Goal: Task Accomplishment & Management: Manage account settings

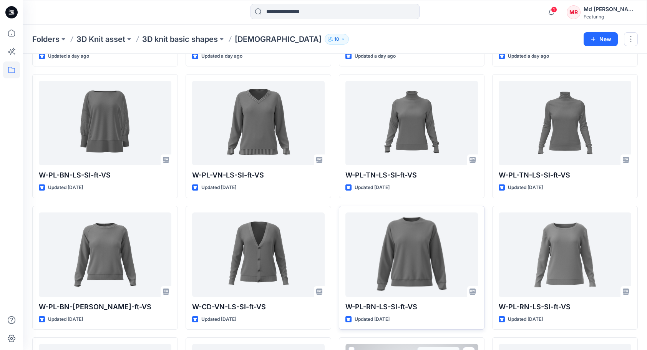
scroll to position [115, 0]
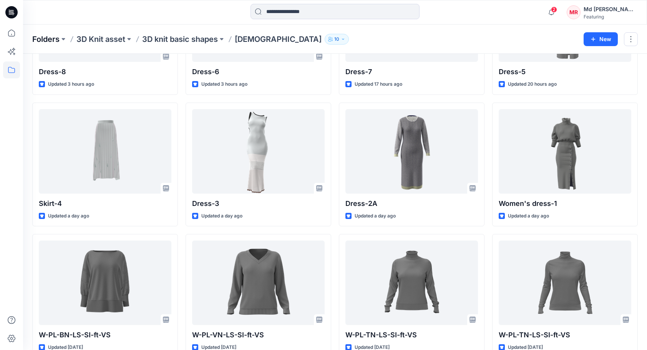
click at [47, 41] on p "Folders" at bounding box center [45, 39] width 27 height 11
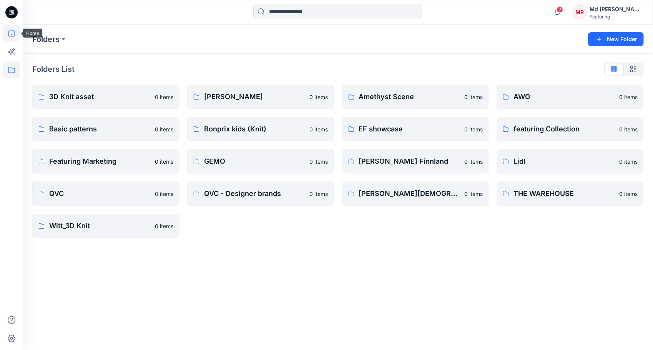
click at [17, 34] on icon at bounding box center [11, 33] width 17 height 17
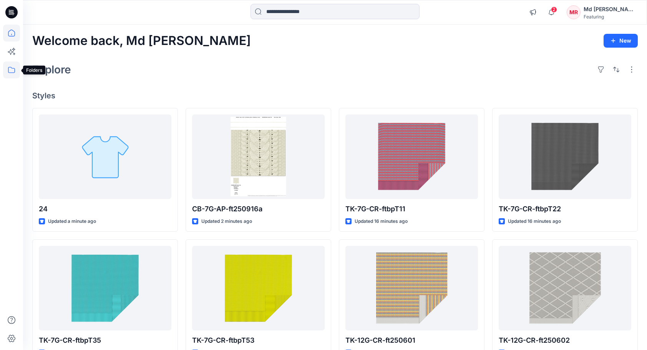
click at [12, 67] on icon at bounding box center [11, 69] width 17 height 17
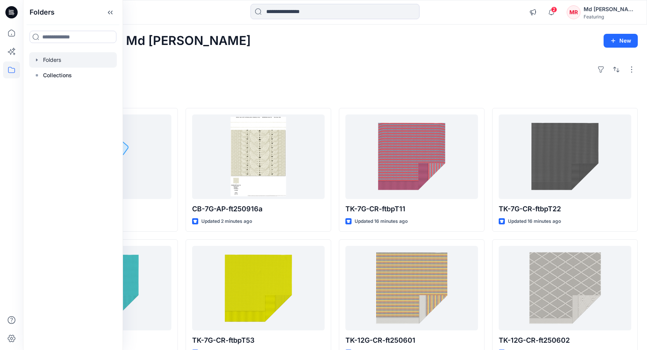
click at [66, 61] on div at bounding box center [73, 59] width 88 height 15
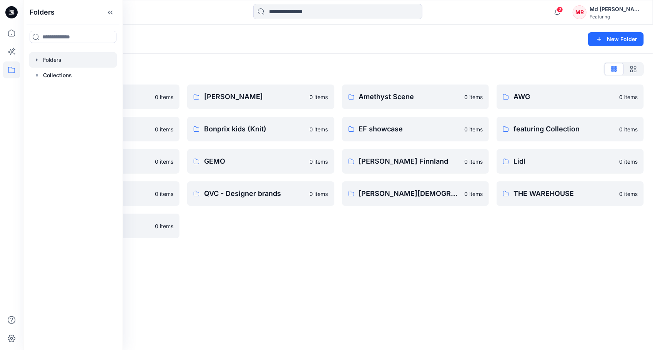
click at [229, 68] on div "Folders List" at bounding box center [337, 69] width 611 height 12
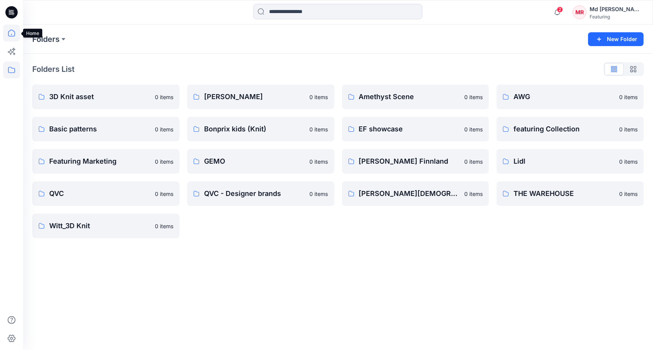
click at [12, 35] on icon at bounding box center [11, 33] width 7 height 7
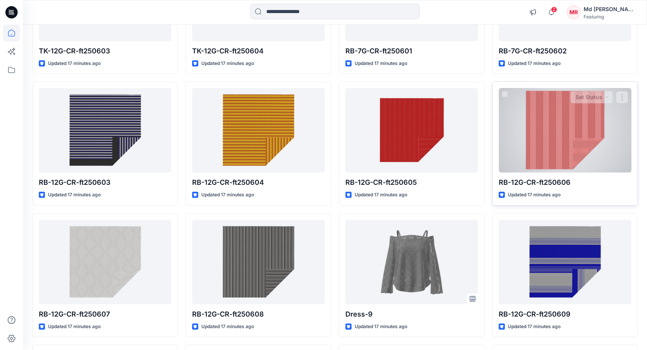
scroll to position [423, 0]
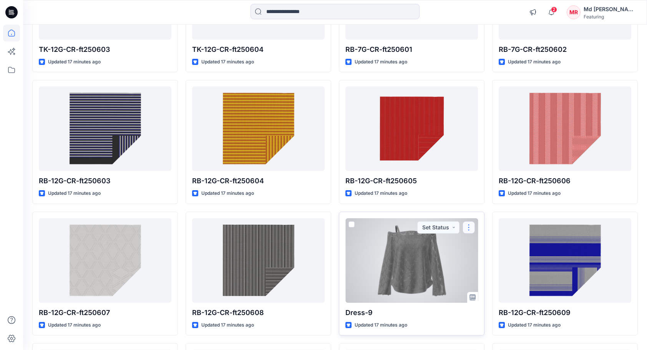
click at [471, 226] on button "button" at bounding box center [469, 227] width 12 height 12
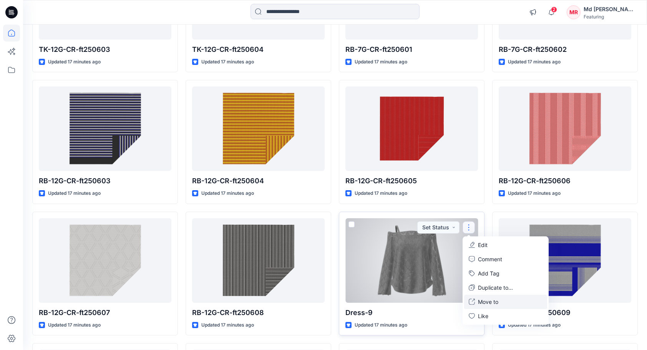
click at [493, 301] on p "Move to" at bounding box center [488, 302] width 20 height 8
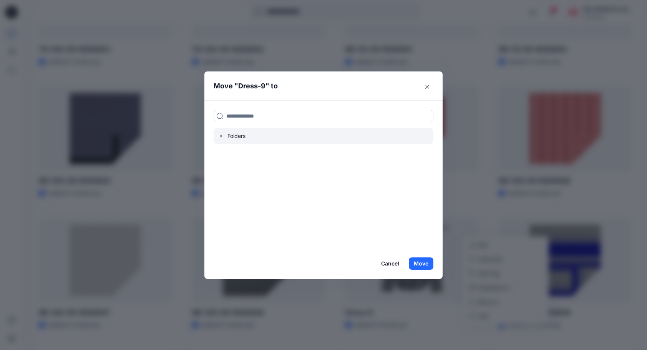
click at [231, 136] on div at bounding box center [324, 135] width 220 height 15
click at [223, 134] on icon "button" at bounding box center [221, 136] width 6 height 6
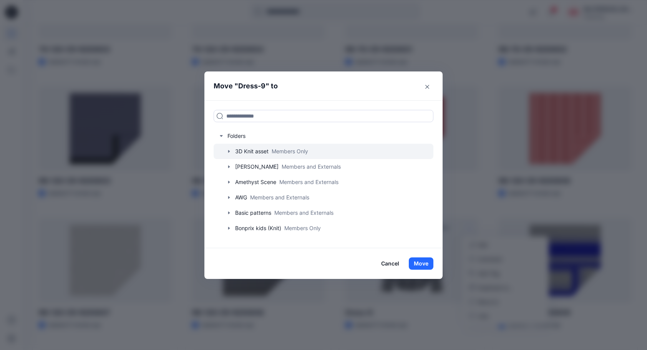
click at [231, 151] on icon "button" at bounding box center [229, 151] width 6 height 6
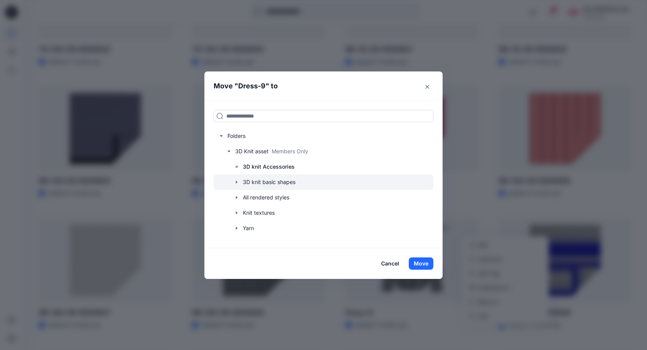
click at [240, 180] on icon "button" at bounding box center [237, 182] width 6 height 6
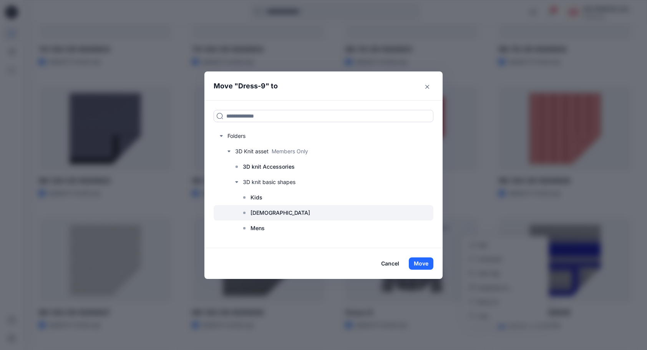
click at [264, 213] on p "[DEMOGRAPHIC_DATA]" at bounding box center [281, 212] width 60 height 9
click at [428, 264] on button "Move" at bounding box center [421, 263] width 25 height 12
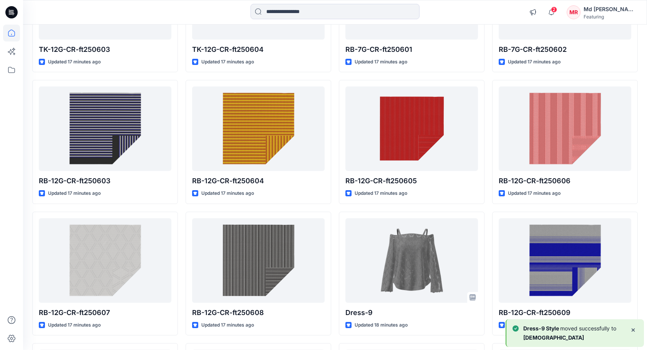
click at [3, 78] on div at bounding box center [11, 175] width 23 height 350
click at [8, 71] on icon at bounding box center [11, 70] width 7 height 6
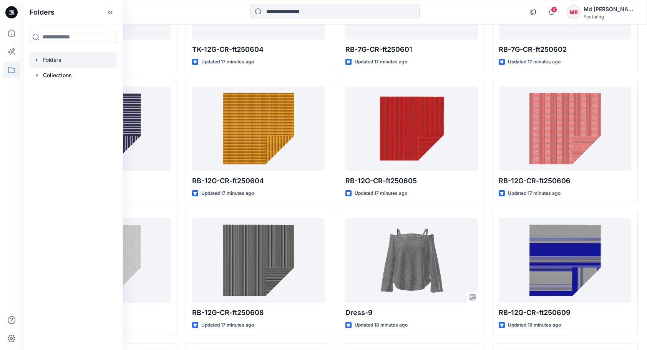
click at [46, 59] on div at bounding box center [73, 59] width 88 height 15
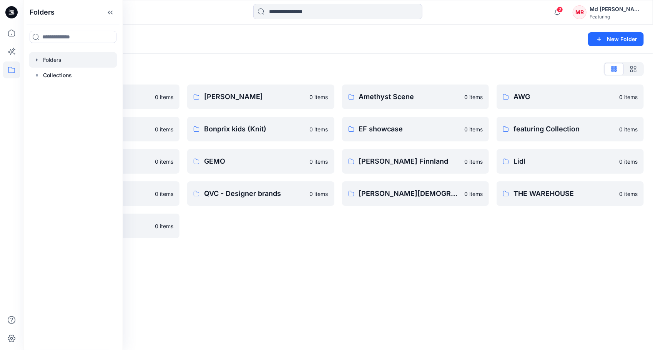
click at [36, 59] on icon "button" at bounding box center [37, 59] width 2 height 3
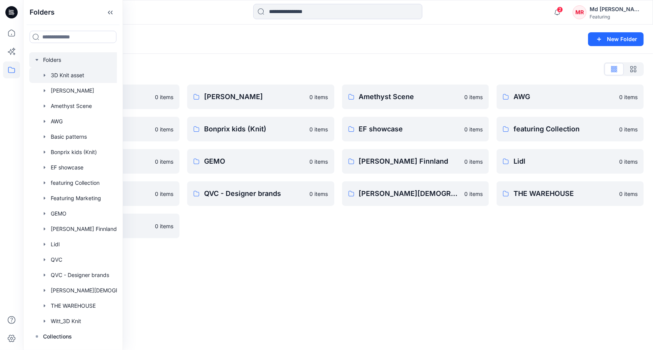
click at [67, 74] on div at bounding box center [83, 75] width 108 height 15
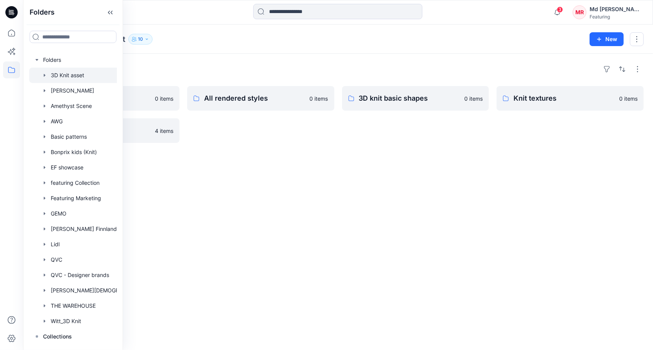
click at [264, 144] on div "Folders Yarn 0 items 3D knit Accessories 4 items All rendered styles 0 items 3D…" at bounding box center [338, 202] width 630 height 296
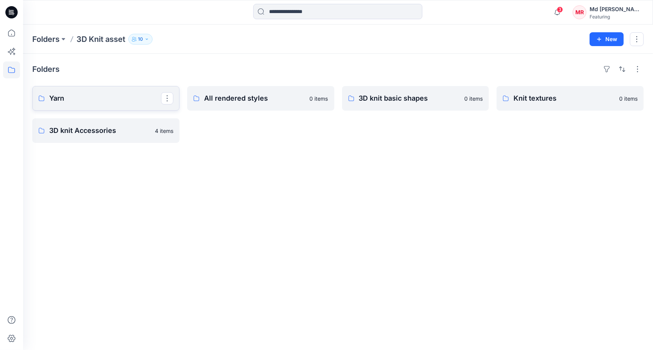
click at [111, 99] on p "Yarn" at bounding box center [105, 98] width 112 height 11
click at [375, 97] on p "3D knit basic shapes" at bounding box center [415, 98] width 112 height 11
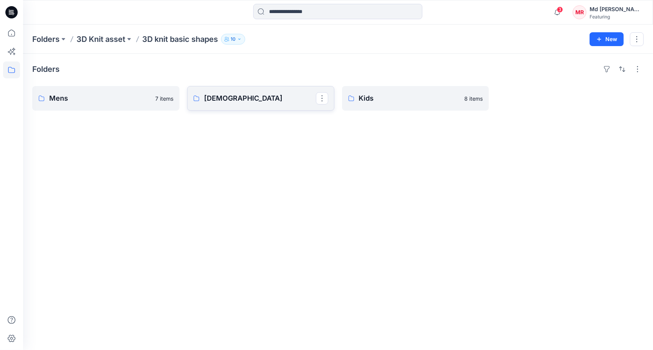
click at [230, 98] on p "[DEMOGRAPHIC_DATA]" at bounding box center [260, 98] width 112 height 11
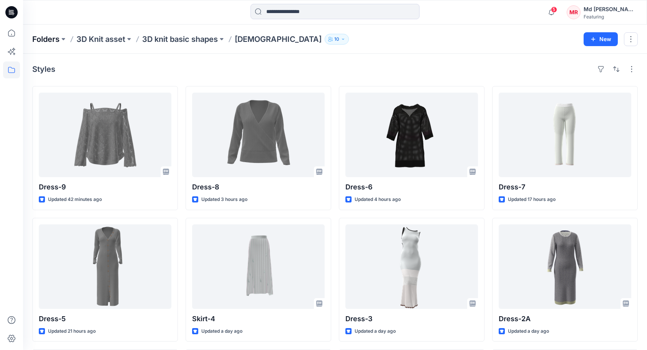
click at [38, 37] on p "Folders" at bounding box center [45, 39] width 27 height 11
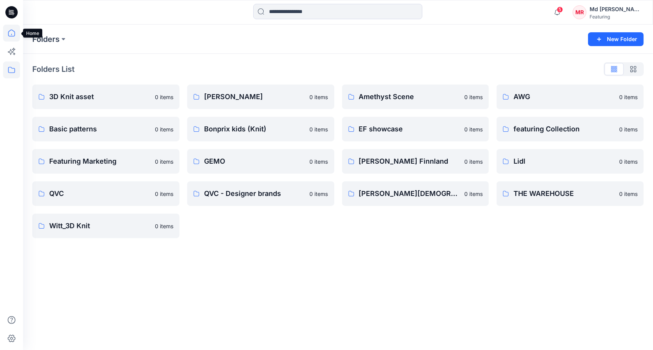
click at [8, 30] on icon at bounding box center [11, 33] width 17 height 17
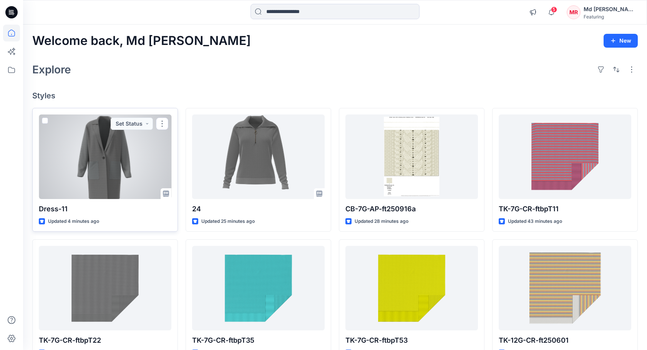
click at [128, 161] on div at bounding box center [105, 157] width 133 height 85
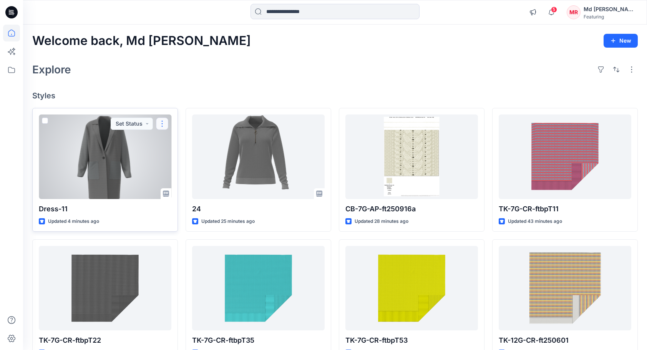
click at [164, 121] on button "button" at bounding box center [162, 124] width 12 height 12
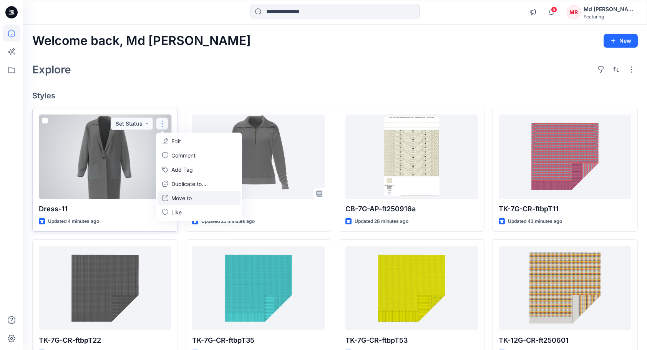
click at [188, 197] on p "Move to" at bounding box center [181, 198] width 20 height 8
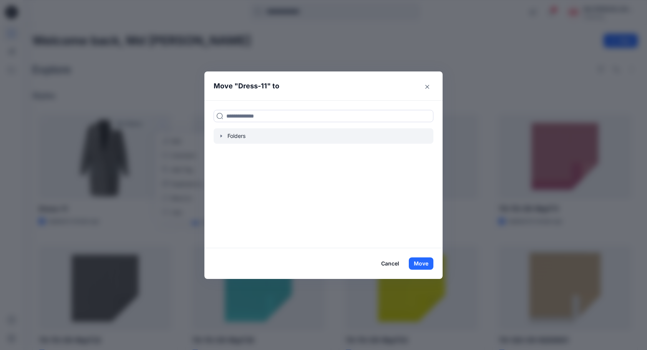
click at [224, 135] on icon "button" at bounding box center [221, 136] width 6 height 6
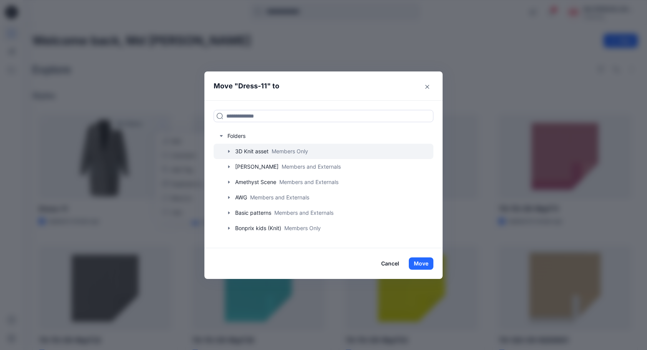
click at [232, 150] on icon "button" at bounding box center [229, 151] width 6 height 6
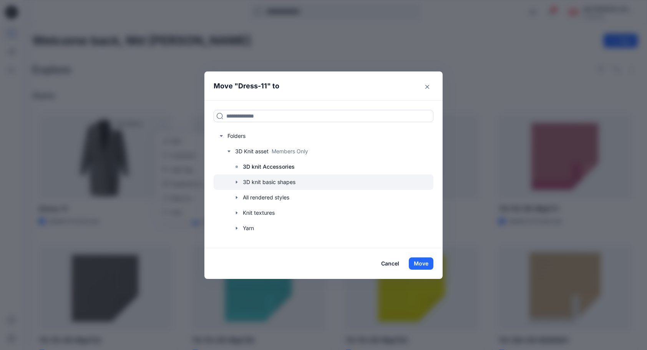
click at [239, 181] on icon "button" at bounding box center [237, 182] width 6 height 6
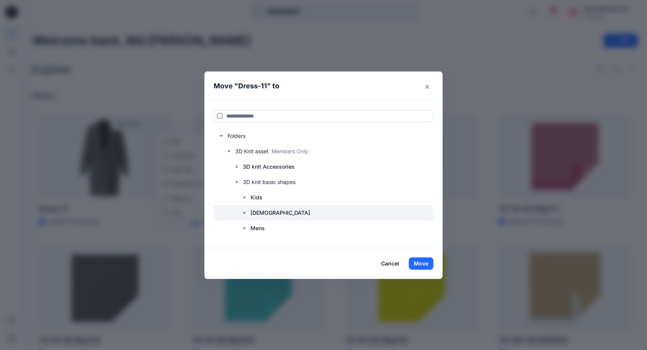
click at [273, 215] on div at bounding box center [324, 212] width 220 height 15
click at [423, 261] on button "Move" at bounding box center [421, 263] width 25 height 12
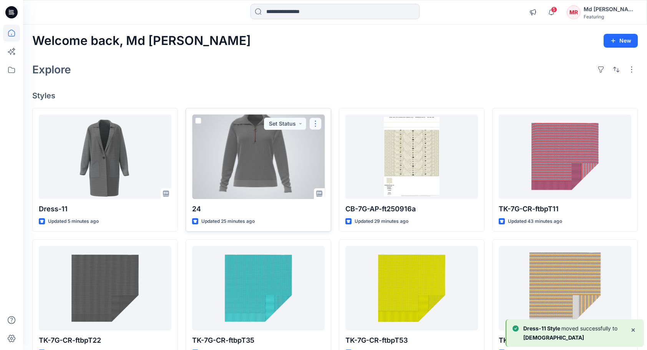
click at [314, 123] on button "button" at bounding box center [315, 124] width 12 height 12
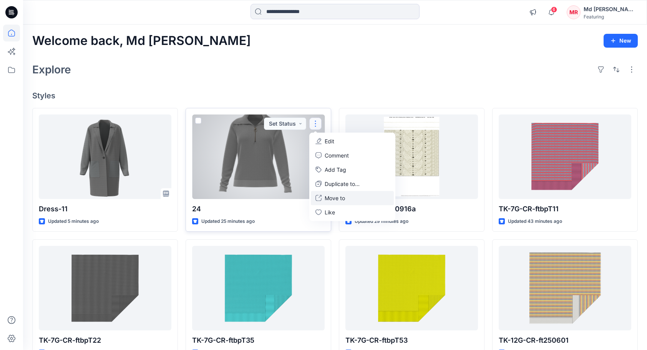
click at [335, 198] on p "Move to" at bounding box center [335, 198] width 20 height 8
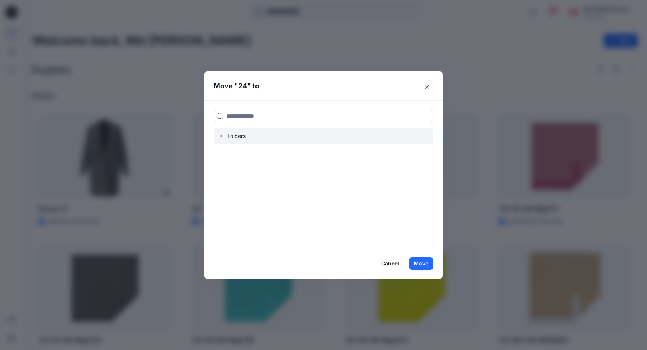
click at [223, 135] on icon "button" at bounding box center [221, 136] width 6 height 6
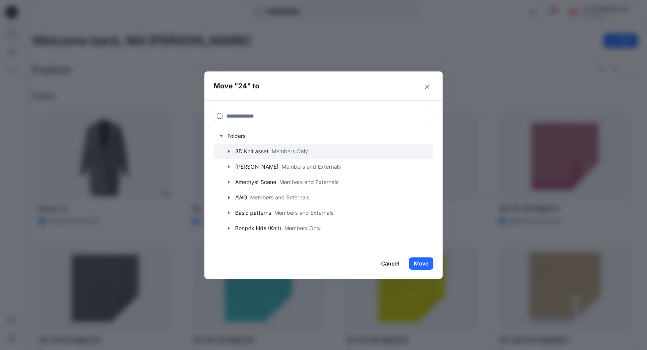
click at [232, 149] on icon "button" at bounding box center [229, 151] width 6 height 6
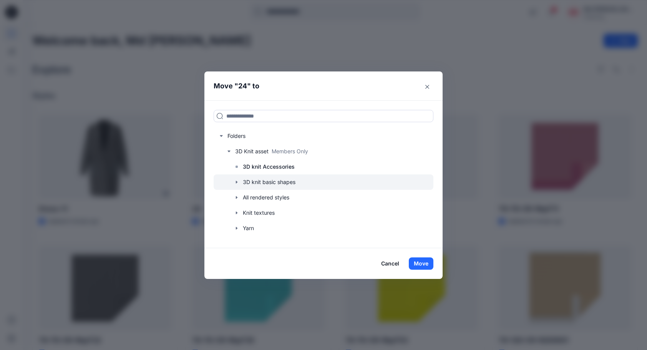
click at [237, 182] on icon "button" at bounding box center [237, 182] width 6 height 6
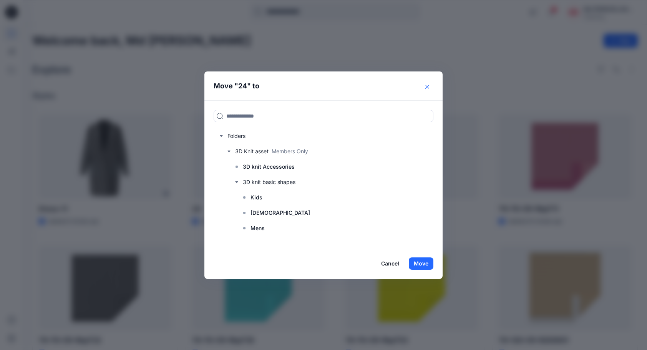
click at [429, 85] on icon "Close" at bounding box center [427, 87] width 4 height 4
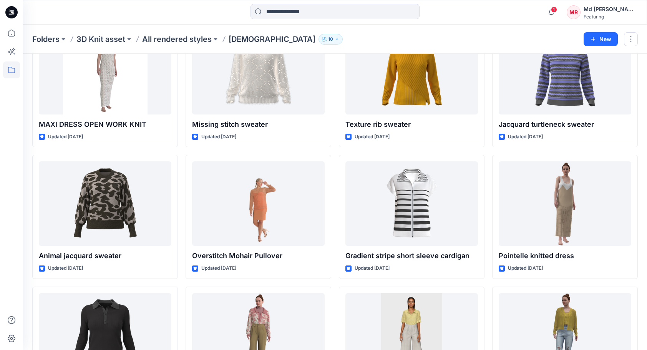
scroll to position [4802, 0]
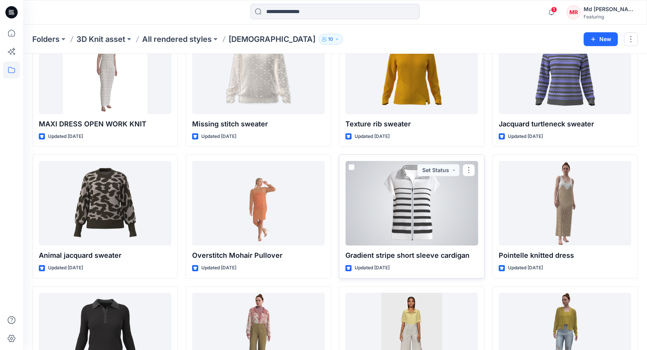
click at [447, 200] on div at bounding box center [411, 203] width 133 height 85
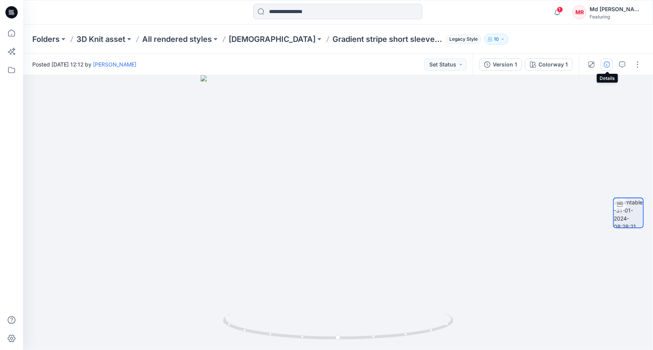
click at [606, 63] on icon "button" at bounding box center [607, 64] width 6 height 6
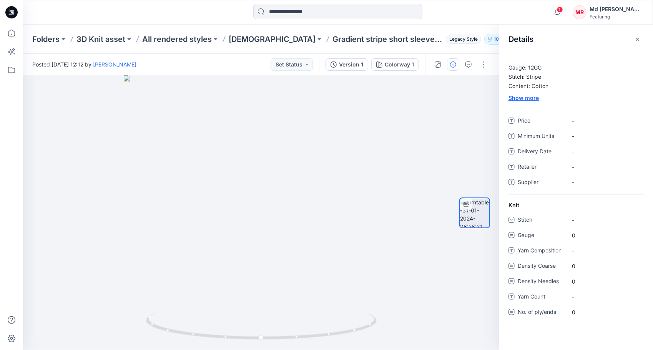
click at [524, 98] on div "Show more" at bounding box center [576, 98] width 154 height 8
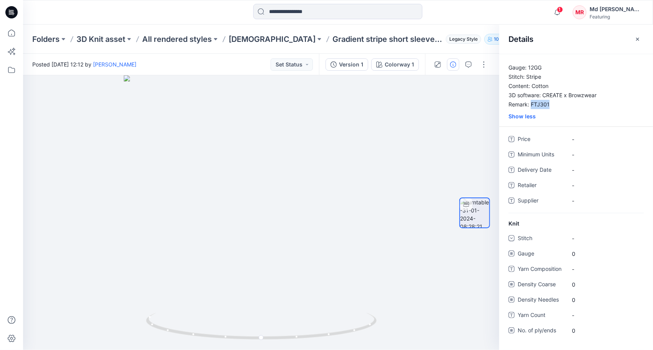
drag, startPoint x: 531, startPoint y: 103, endPoint x: 553, endPoint y: 101, distance: 21.9
click at [553, 101] on p "Gauge: 12GG Stitch: Stripe Content: Cotton 3D software: CREATE x Browzwear Rema…" at bounding box center [576, 86] width 154 height 46
drag, startPoint x: 553, startPoint y: 101, endPoint x: 545, endPoint y: 101, distance: 8.1
copy p "FTJ301"
click at [8, 35] on icon at bounding box center [11, 33] width 7 height 7
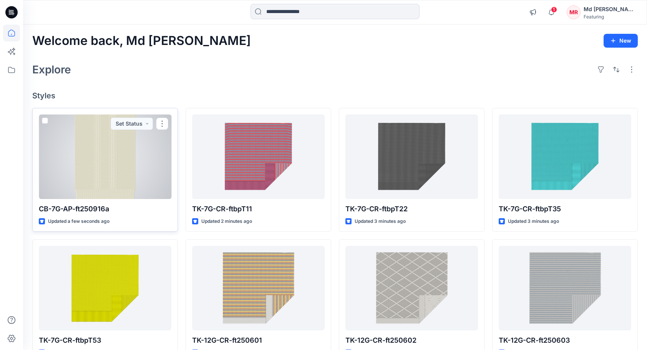
click at [99, 162] on div at bounding box center [105, 157] width 133 height 85
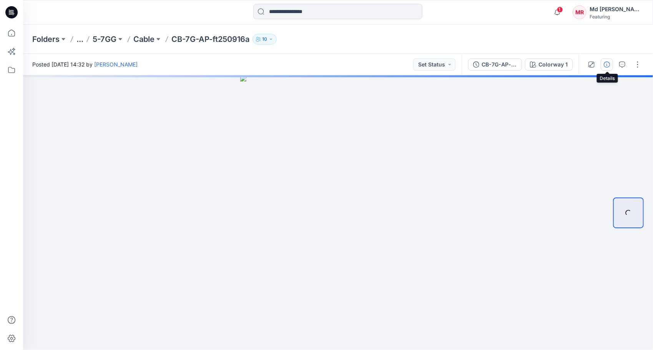
click at [605, 61] on icon "button" at bounding box center [607, 64] width 6 height 6
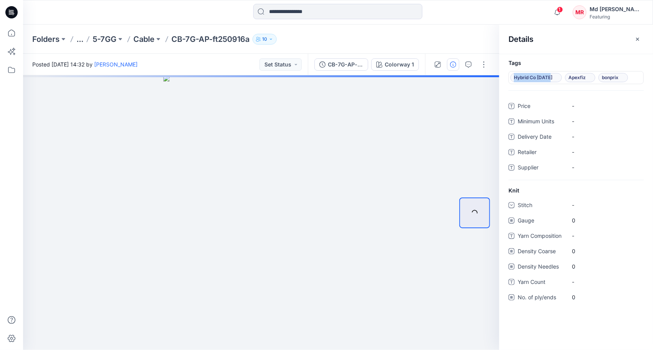
drag, startPoint x: 514, startPoint y: 76, endPoint x: 552, endPoint y: 77, distance: 38.1
click at [552, 77] on span "Hybrid Co Oct25" at bounding box center [536, 77] width 45 height 9
drag, startPoint x: 552, startPoint y: 77, endPoint x: 543, endPoint y: 78, distance: 8.8
copy span "Hybrid Co Oct25"
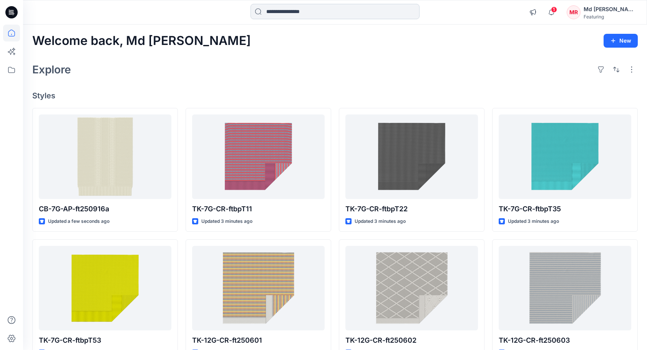
click at [264, 11] on input at bounding box center [335, 11] width 169 height 15
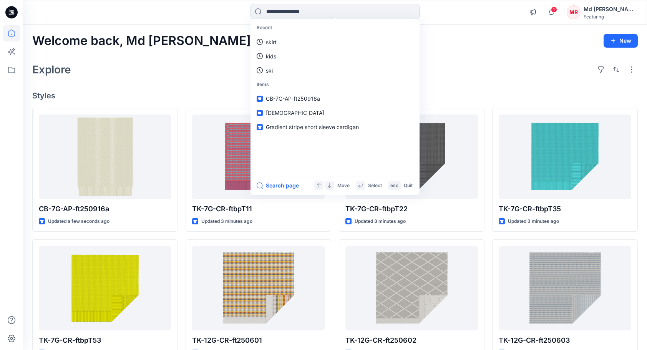
paste input "**********"
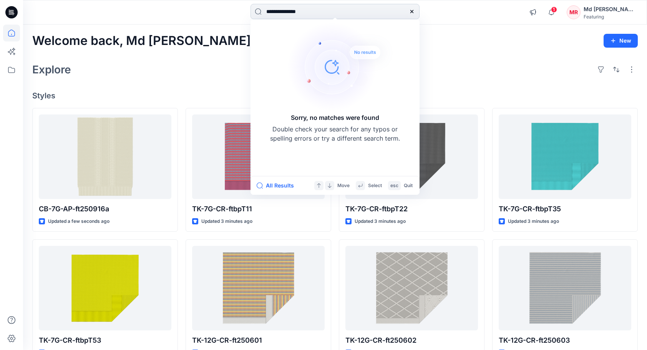
click at [338, 17] on input "**********" at bounding box center [335, 11] width 169 height 15
type input "**********"
click at [10, 34] on icon at bounding box center [11, 33] width 17 height 17
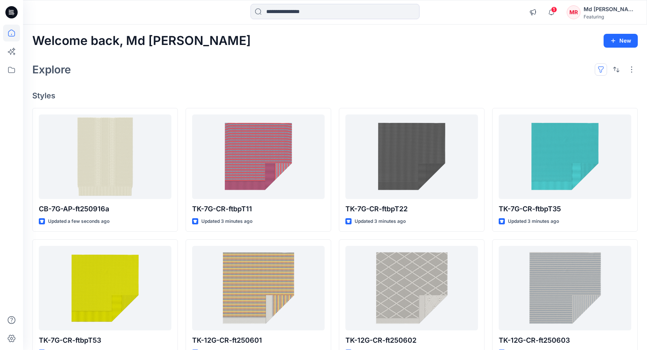
click at [603, 71] on button "button" at bounding box center [601, 69] width 12 height 12
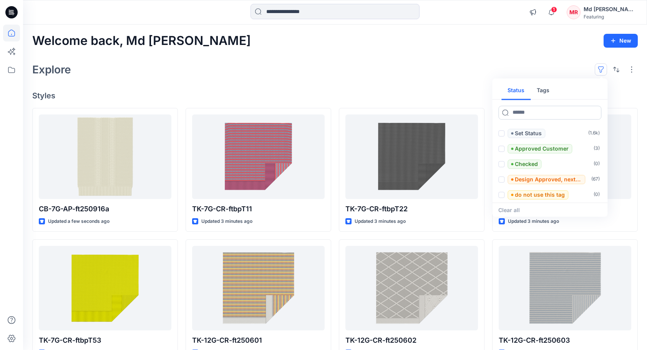
click at [519, 106] on input at bounding box center [549, 113] width 103 height 14
click at [541, 87] on button "Tags" at bounding box center [543, 90] width 25 height 18
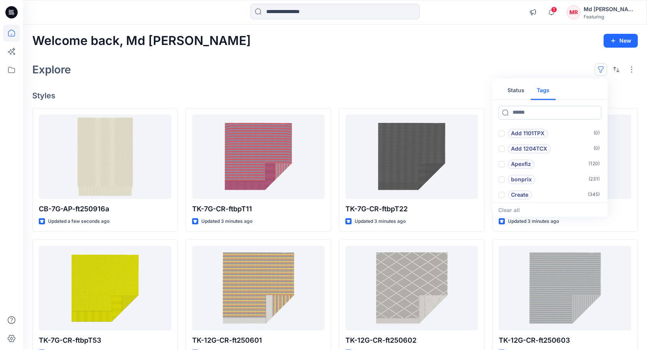
click at [518, 108] on input at bounding box center [549, 113] width 103 height 14
paste input "**********"
type input "**********"
click at [532, 132] on p "Hybrid Co Oct25" at bounding box center [533, 133] width 45 height 9
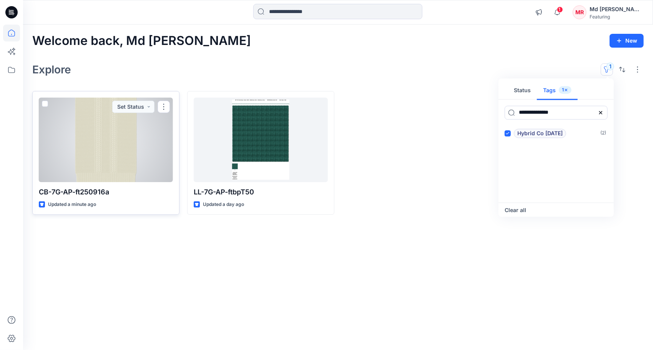
click at [143, 141] on div at bounding box center [106, 140] width 134 height 85
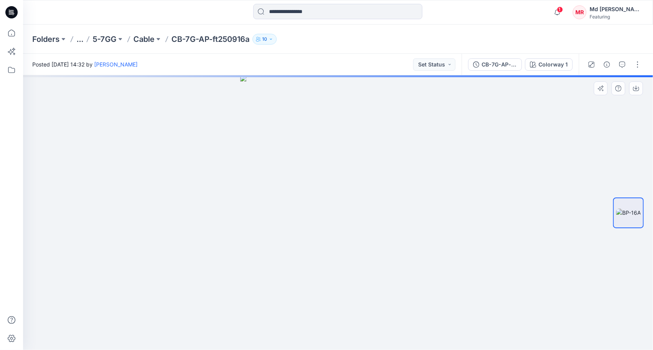
click at [345, 185] on img at bounding box center [338, 212] width 196 height 275
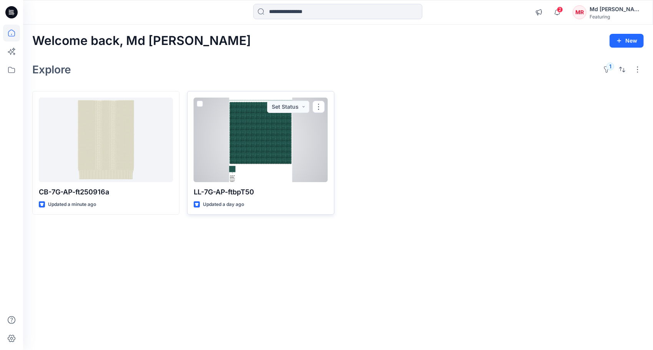
click at [272, 148] on div at bounding box center [261, 140] width 134 height 85
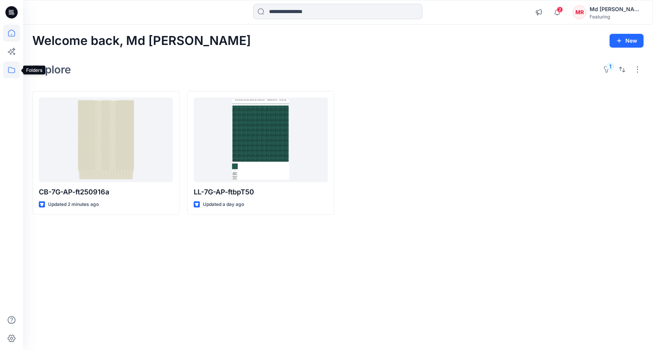
click at [13, 72] on icon at bounding box center [11, 69] width 17 height 17
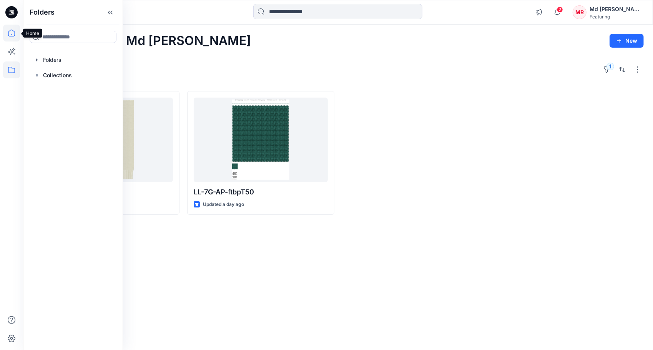
click at [14, 31] on icon at bounding box center [11, 33] width 7 height 7
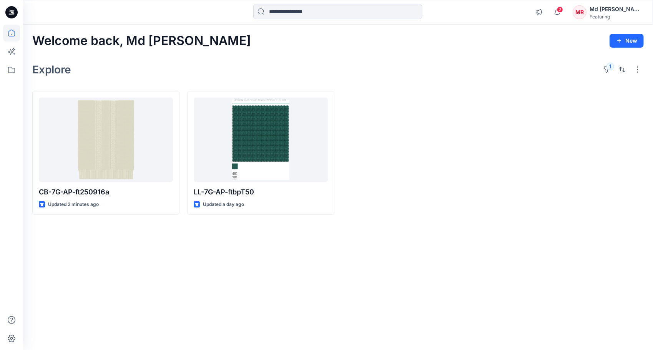
click at [14, 31] on icon at bounding box center [11, 33] width 7 height 7
drag, startPoint x: 558, startPoint y: 80, endPoint x: 550, endPoint y: 349, distance: 268.7
click at [558, 80] on div "Welcome back, Md Rabiul New Explore 1 CB-7G-AP-ft250916a Updated 2 minutes ago …" at bounding box center [338, 187] width 630 height 325
click at [609, 68] on button "1" at bounding box center [607, 69] width 12 height 12
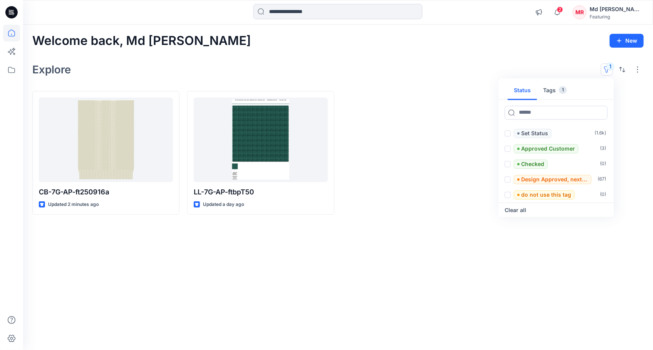
click at [551, 90] on button "Tags 1" at bounding box center [555, 90] width 36 height 18
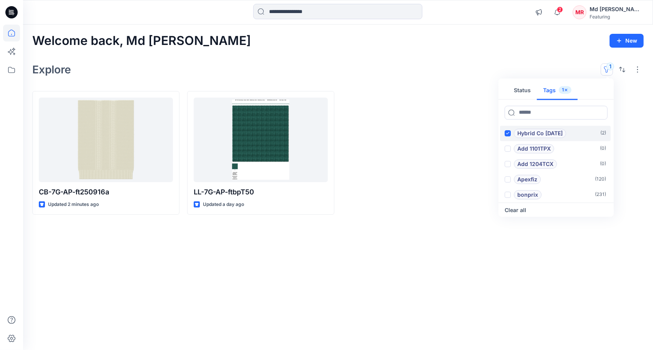
click at [507, 132] on icon at bounding box center [507, 133] width 3 height 3
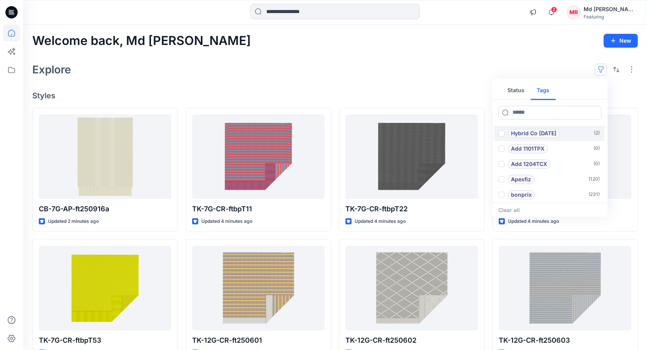
click at [239, 33] on div "Welcome back, Md Rabiul New Explore Status Tags Hybrid Co Oct25 ( 2 ) Add 1101T…" at bounding box center [335, 278] width 624 height 507
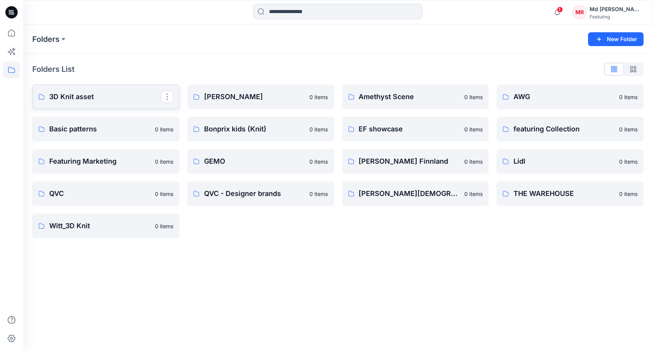
click at [94, 94] on p "3D Knit asset" at bounding box center [105, 96] width 112 height 11
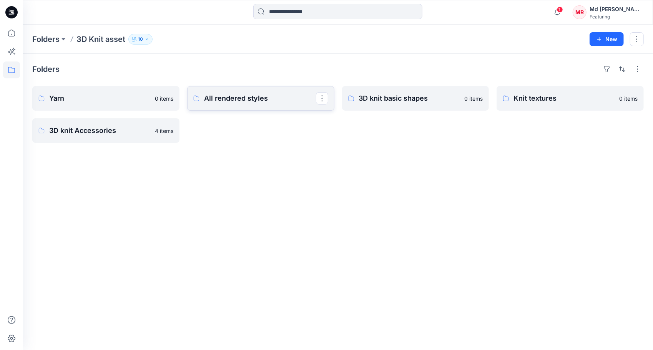
click at [230, 98] on p "All rendered styles" at bounding box center [260, 98] width 112 height 11
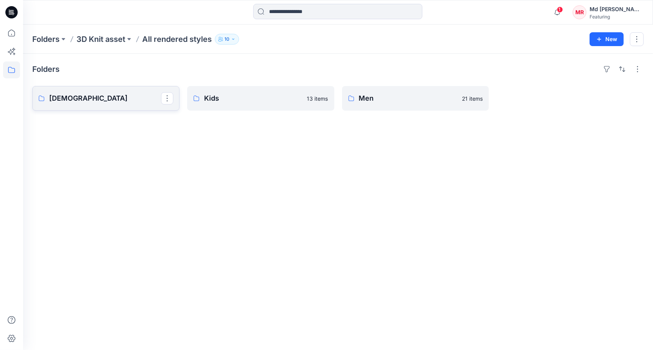
click at [74, 95] on p "[DEMOGRAPHIC_DATA]" at bounding box center [105, 98] width 112 height 11
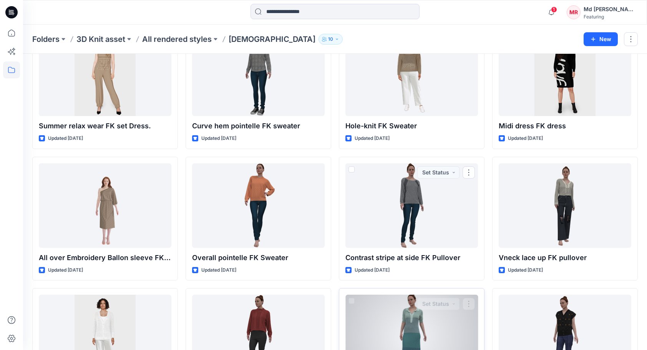
scroll to position [3542, 0]
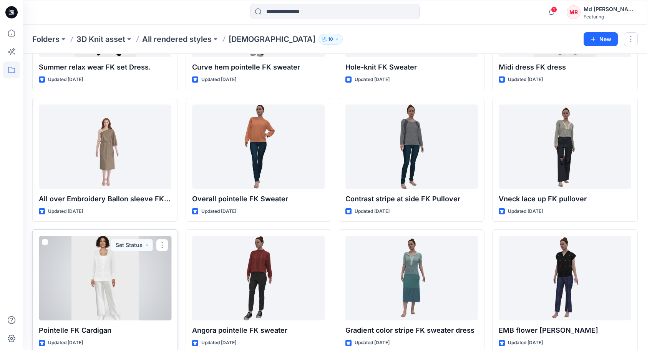
click at [114, 277] on div at bounding box center [105, 278] width 133 height 85
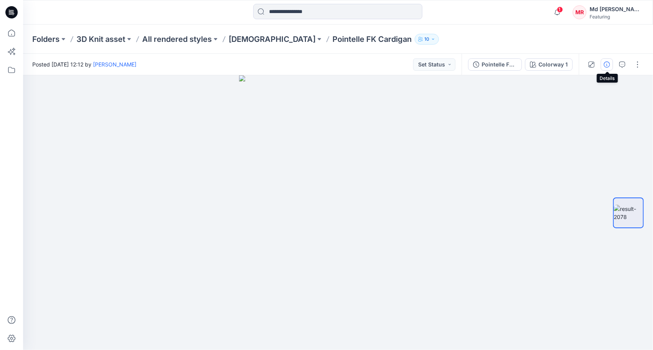
click at [606, 65] on icon "button" at bounding box center [607, 64] width 6 height 6
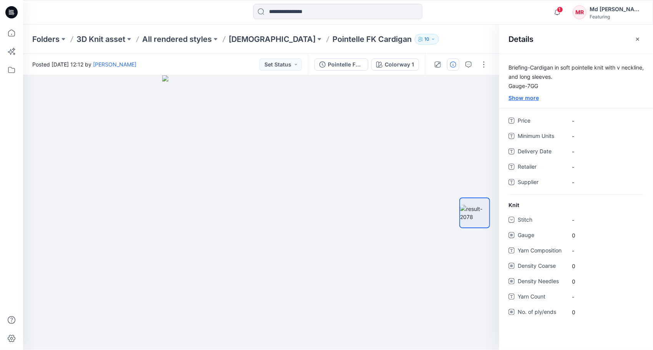
click at [530, 100] on div "Show more" at bounding box center [576, 98] width 154 height 8
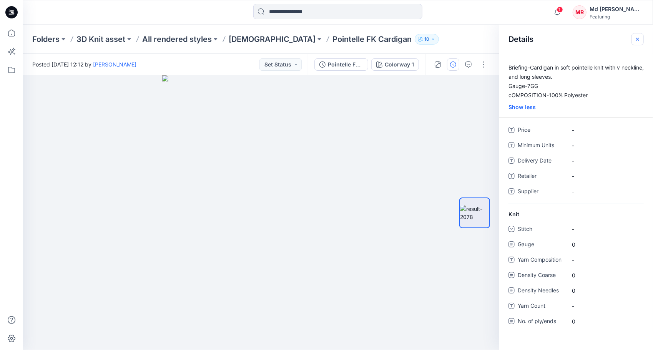
click at [637, 43] on button "button" at bounding box center [637, 39] width 12 height 12
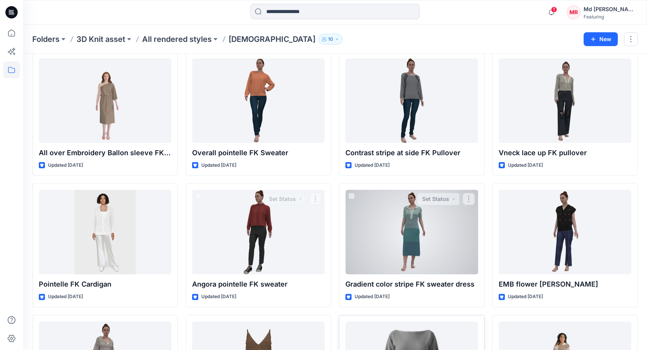
scroll to position [3706, 0]
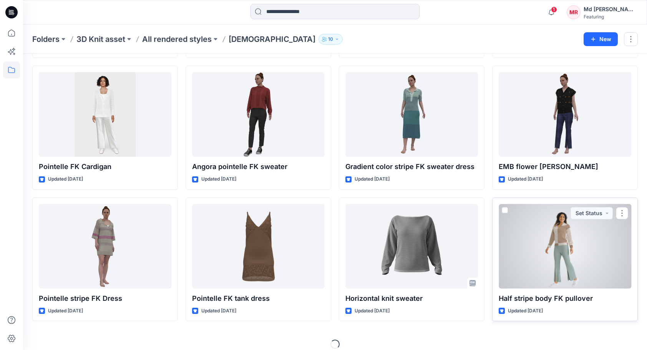
click at [564, 247] on div at bounding box center [565, 246] width 133 height 85
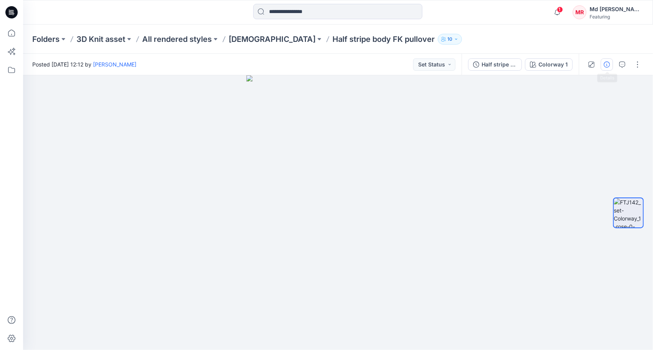
click at [606, 66] on icon "button" at bounding box center [607, 64] width 6 height 6
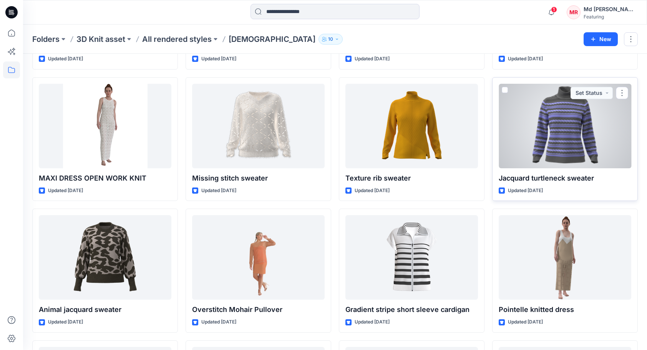
scroll to position [4754, 0]
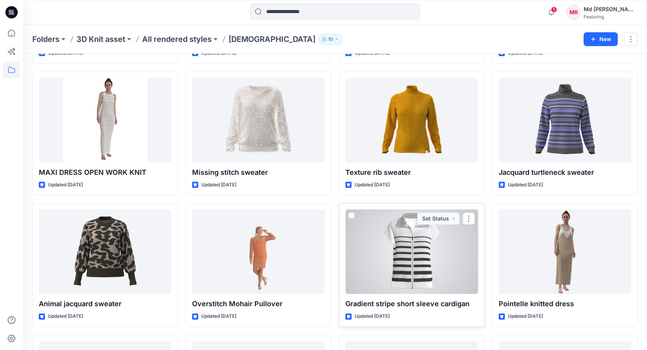
click at [433, 252] on div at bounding box center [411, 251] width 133 height 85
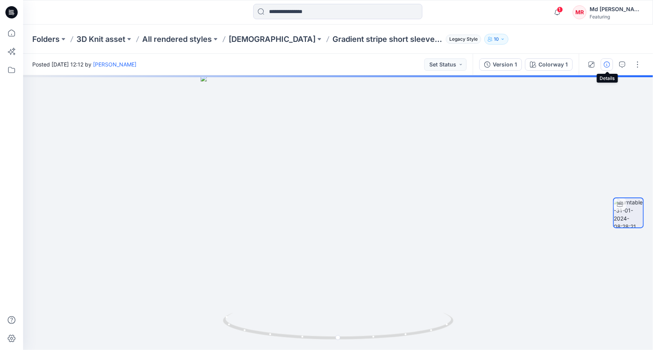
click at [609, 66] on icon "button" at bounding box center [607, 64] width 6 height 6
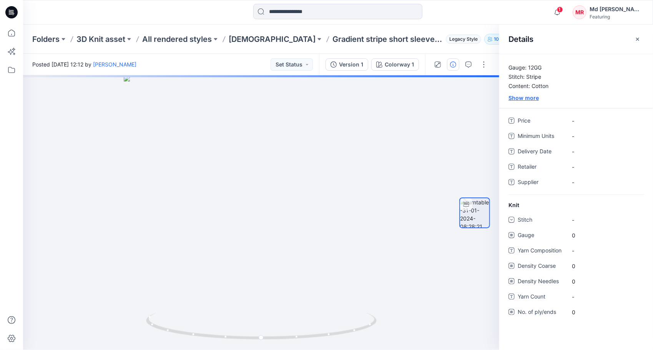
click at [540, 96] on div "Show more" at bounding box center [576, 98] width 154 height 8
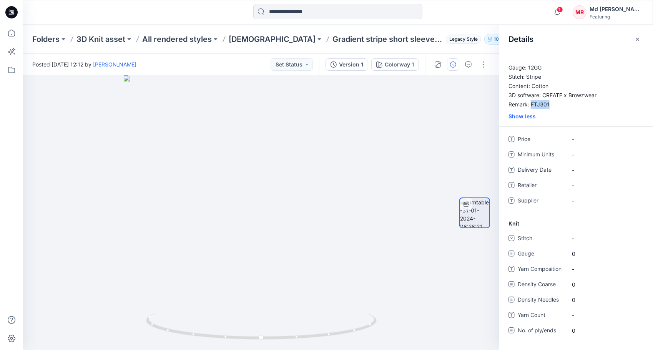
drag, startPoint x: 530, startPoint y: 103, endPoint x: 565, endPoint y: 101, distance: 34.3
click at [565, 101] on p "Gauge: 12GG Stitch: Stripe Content: Cotton 3D software: CREATE x Browzwear Rema…" at bounding box center [576, 86] width 154 height 46
drag, startPoint x: 565, startPoint y: 101, endPoint x: 538, endPoint y: 105, distance: 26.7
copy p "FTJ301"
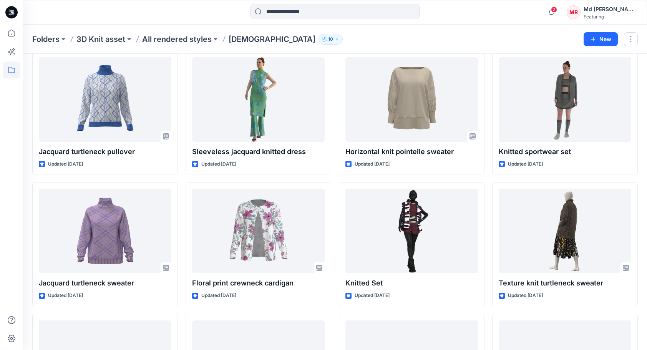
scroll to position [6284, 0]
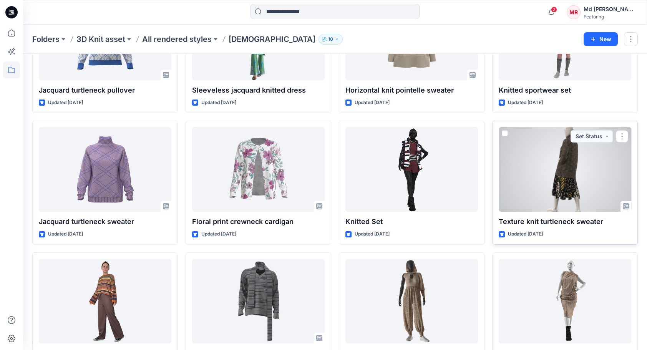
click at [597, 136] on div at bounding box center [565, 169] width 133 height 85
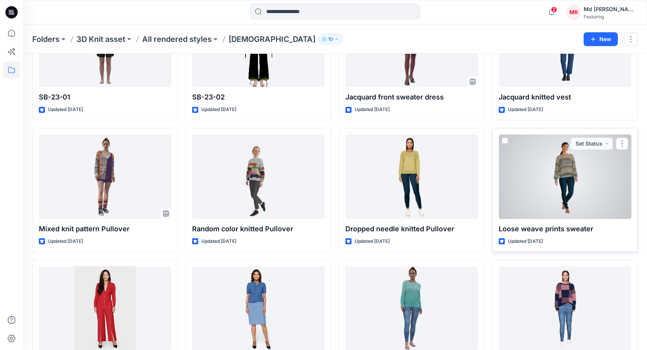
scroll to position [4055, 0]
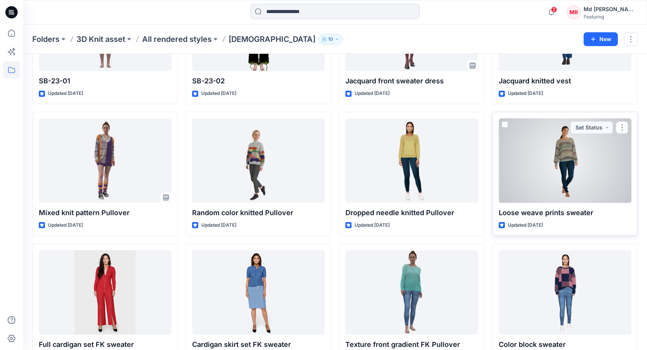
click at [570, 154] on div at bounding box center [565, 160] width 133 height 85
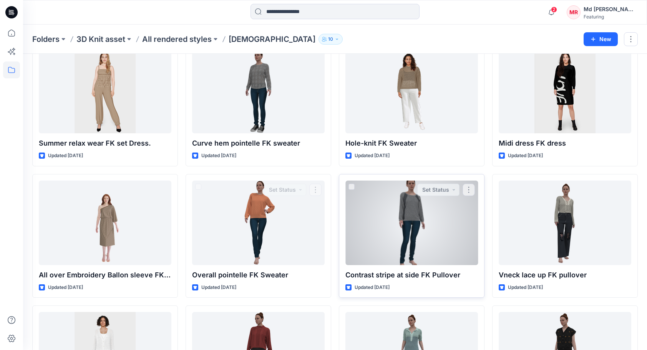
scroll to position [3440, 0]
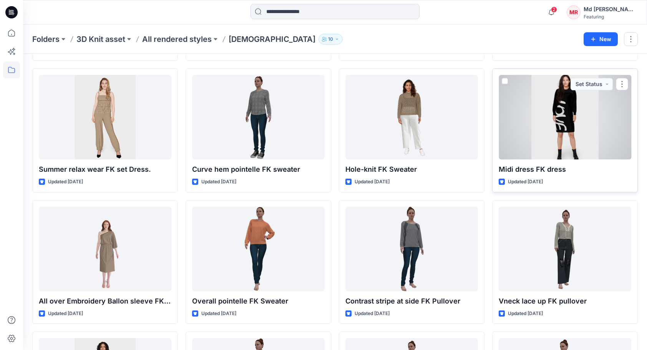
click at [559, 112] on div at bounding box center [565, 117] width 133 height 85
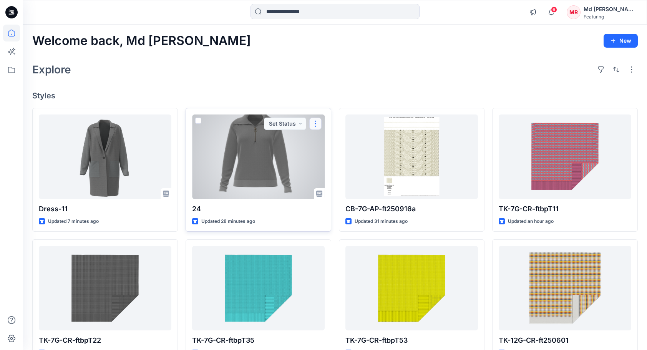
click at [314, 120] on button "button" at bounding box center [315, 124] width 12 height 12
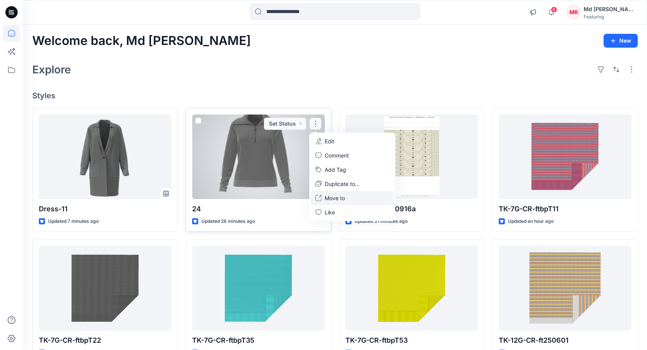
click at [349, 197] on button "Move to" at bounding box center [352, 198] width 83 height 14
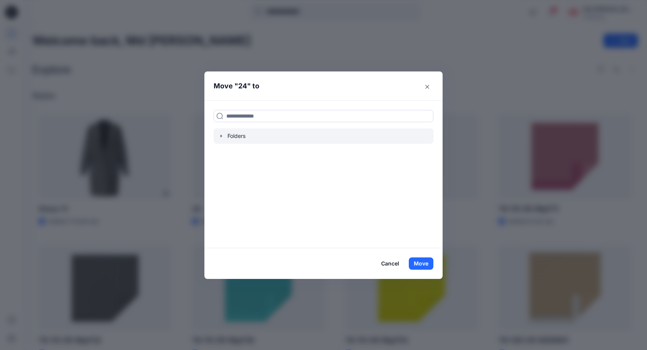
click at [223, 138] on icon "button" at bounding box center [221, 136] width 6 height 6
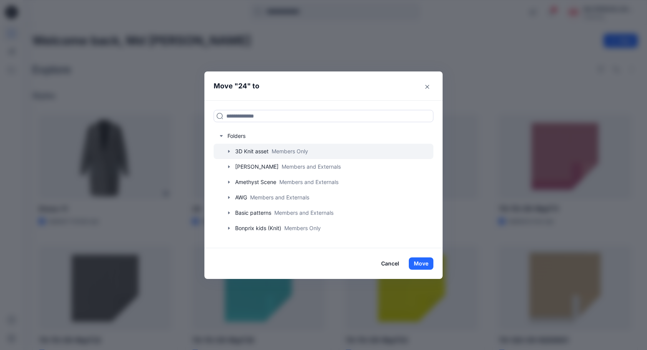
click at [230, 151] on icon "button" at bounding box center [229, 151] width 2 height 3
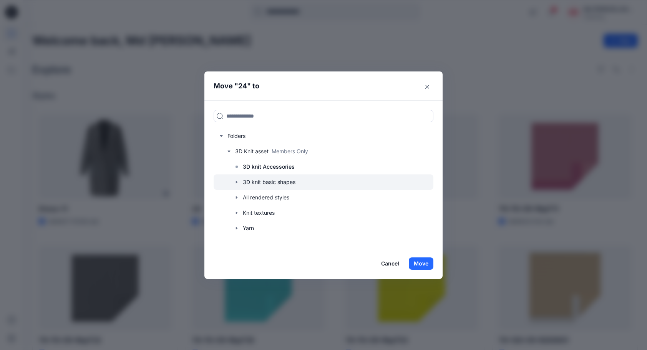
click at [240, 183] on icon "button" at bounding box center [237, 182] width 6 height 6
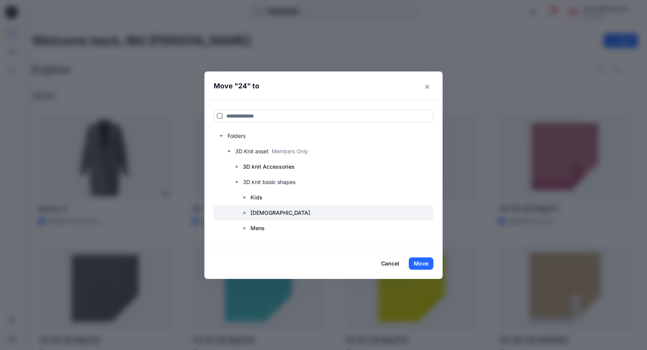
click at [288, 211] on div at bounding box center [324, 212] width 220 height 15
click at [426, 263] on button "Move" at bounding box center [421, 263] width 25 height 12
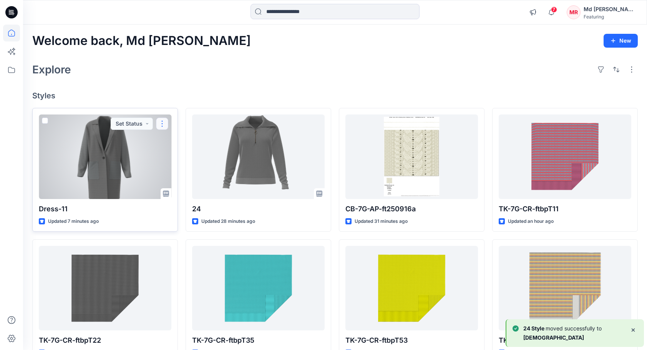
click at [163, 124] on button "button" at bounding box center [162, 124] width 12 height 12
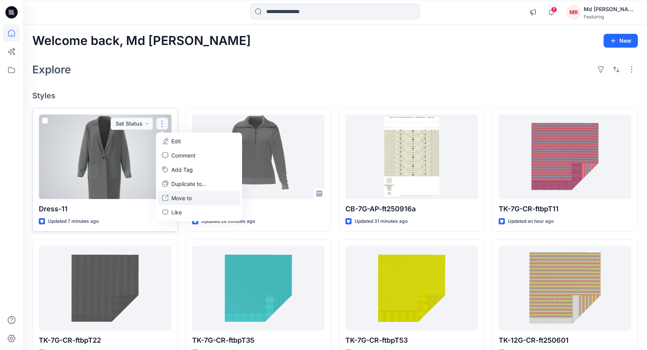
click at [186, 199] on p "Move to" at bounding box center [181, 198] width 20 height 8
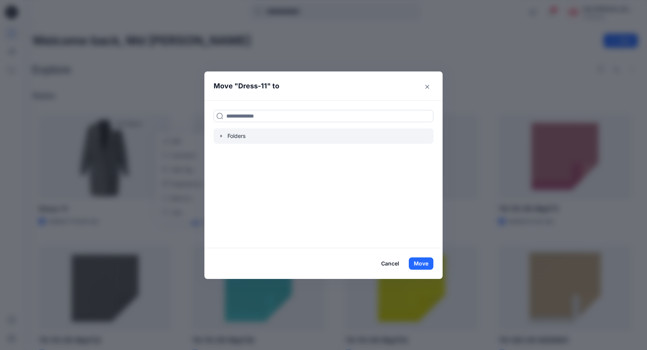
click at [223, 135] on icon "button" at bounding box center [221, 136] width 6 height 6
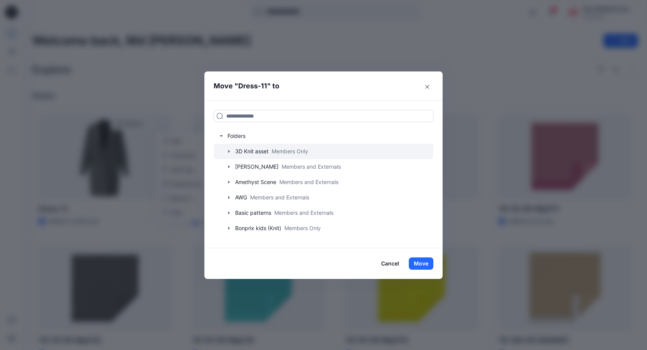
click at [230, 151] on icon "button" at bounding box center [229, 151] width 2 height 3
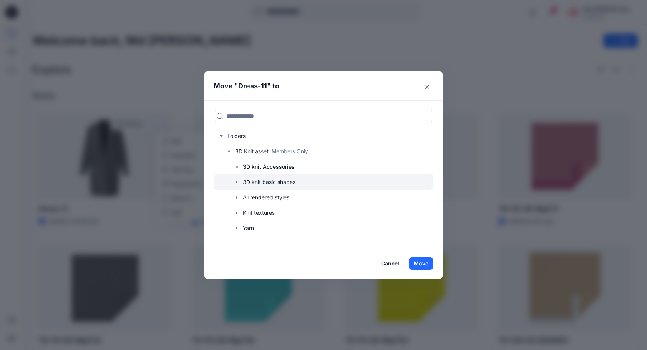
click at [239, 182] on icon "button" at bounding box center [237, 182] width 6 height 6
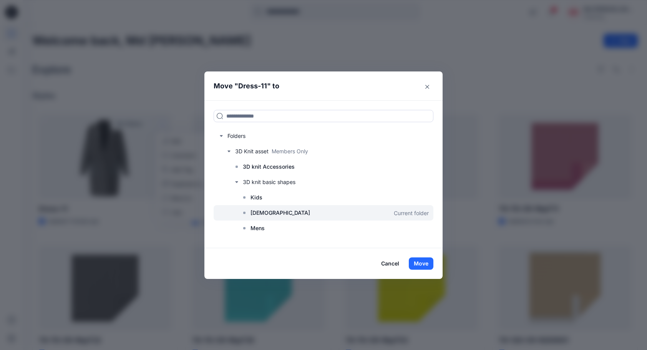
click at [273, 212] on div at bounding box center [324, 212] width 220 height 15
click at [428, 266] on button "Move" at bounding box center [421, 263] width 25 height 12
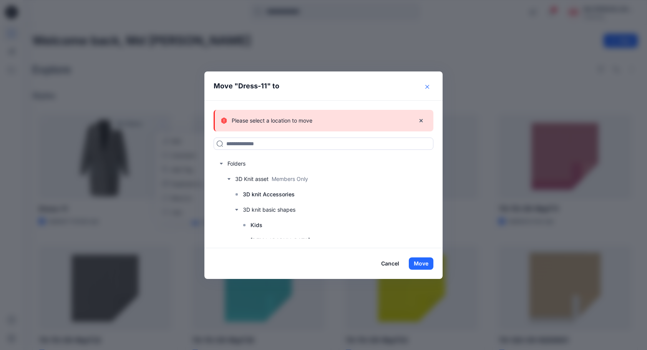
drag, startPoint x: 432, startPoint y: 85, endPoint x: 388, endPoint y: 70, distance: 46.3
click at [428, 85] on icon "Close" at bounding box center [427, 87] width 4 height 4
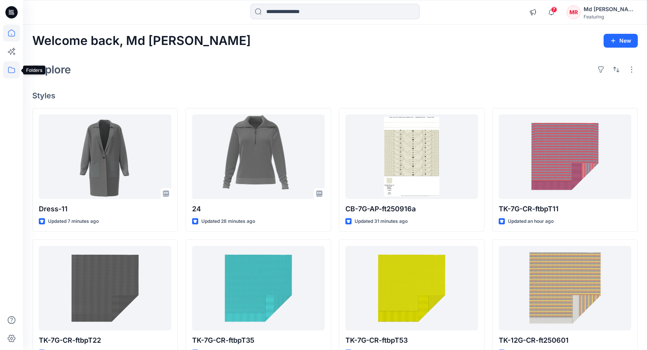
click at [11, 71] on icon at bounding box center [11, 69] width 17 height 17
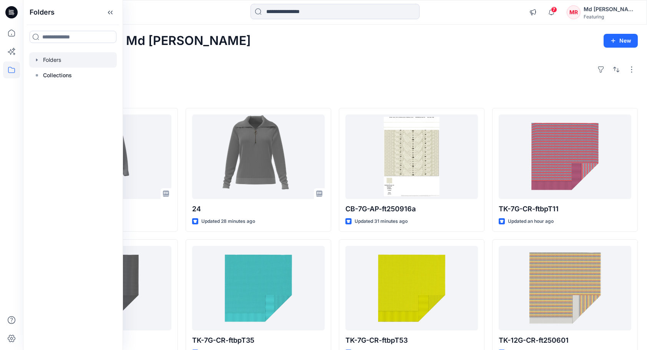
click at [52, 61] on div at bounding box center [73, 59] width 88 height 15
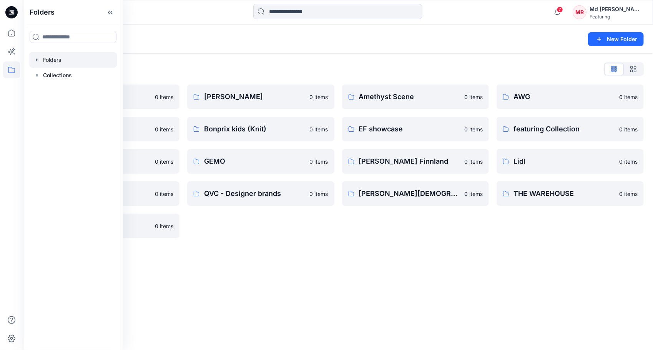
click at [316, 73] on div "Folders List" at bounding box center [337, 69] width 611 height 12
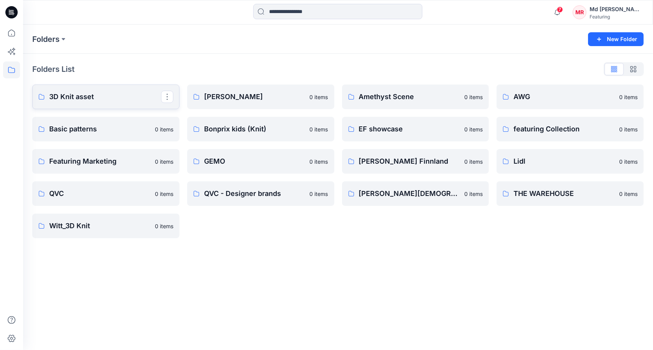
click at [79, 94] on p "3D Knit asset" at bounding box center [105, 96] width 112 height 11
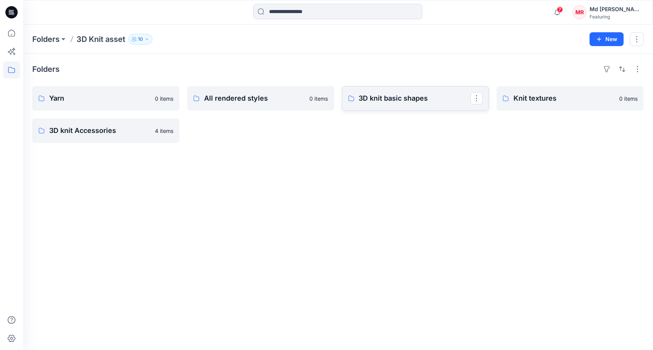
click at [387, 103] on p "3D knit basic shapes" at bounding box center [415, 98] width 112 height 11
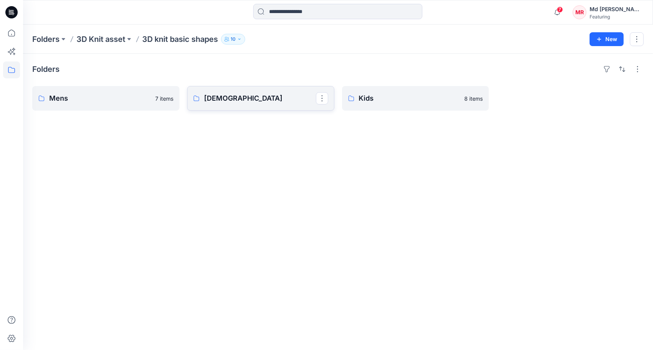
click at [219, 98] on p "[DEMOGRAPHIC_DATA]" at bounding box center [260, 98] width 112 height 11
